Goal: Task Accomplishment & Management: Use online tool/utility

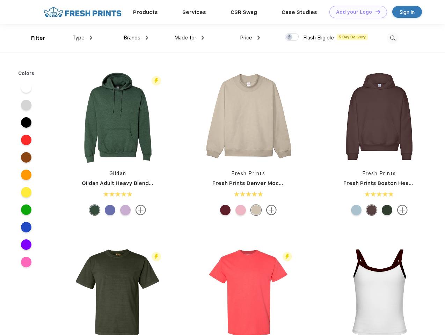
click at [356, 12] on link "Add your Logo Design Tool" at bounding box center [358, 12] width 58 height 12
click at [0, 0] on div "Design Tool" at bounding box center [0, 0] width 0 height 0
click at [375, 12] on link "Add your Logo Design Tool" at bounding box center [358, 12] width 58 height 12
click at [34, 38] on div "Filter" at bounding box center [38, 38] width 14 height 8
click at [82, 38] on span "Type" at bounding box center [78, 38] width 12 height 6
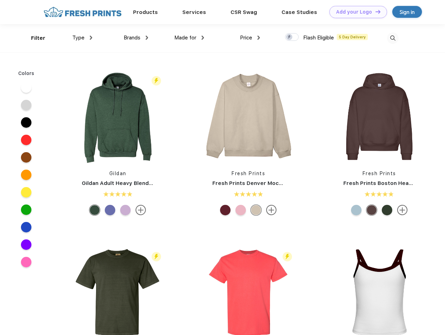
click at [136, 38] on span "Brands" at bounding box center [132, 38] width 17 height 6
click at [189, 38] on span "Made for" at bounding box center [185, 38] width 22 height 6
click at [250, 38] on span "Price" at bounding box center [246, 38] width 12 height 6
click at [292, 37] on div at bounding box center [292, 37] width 14 height 8
click at [290, 37] on input "checkbox" at bounding box center [287, 35] width 5 height 5
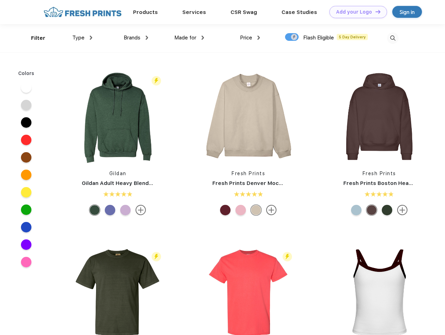
click at [393, 38] on img at bounding box center [393, 38] width 12 height 12
